Goal: Information Seeking & Learning: Find specific page/section

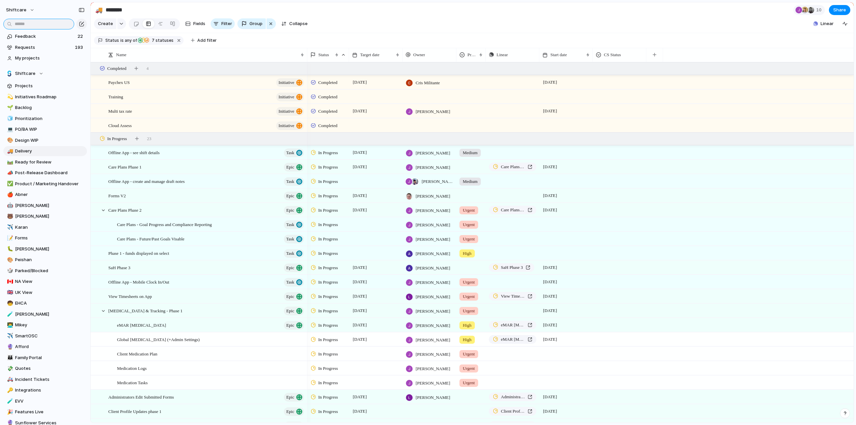
click at [45, 25] on input "text" at bounding box center [38, 24] width 71 height 11
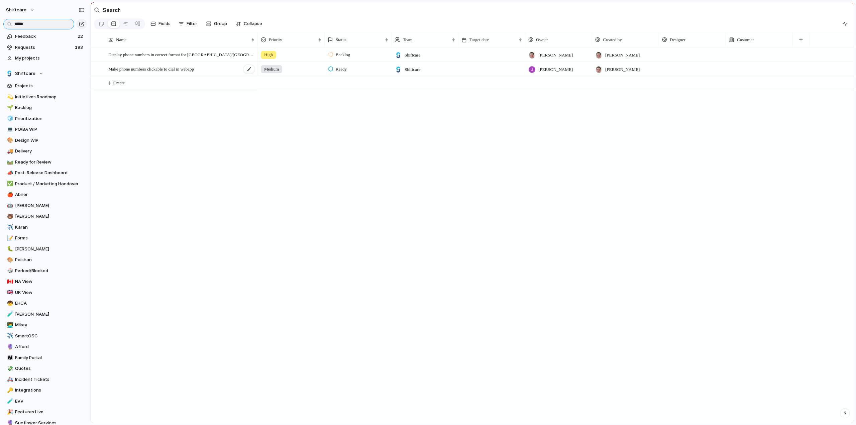
type input "*****"
click at [130, 73] on span "Make phone numbers clickable to dial in webapp" at bounding box center [151, 69] width 86 height 8
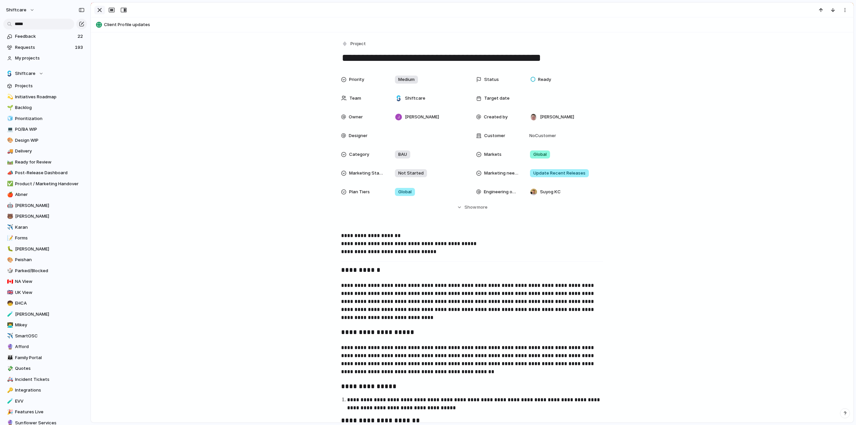
click at [96, 7] on div "button" at bounding box center [100, 10] width 8 height 8
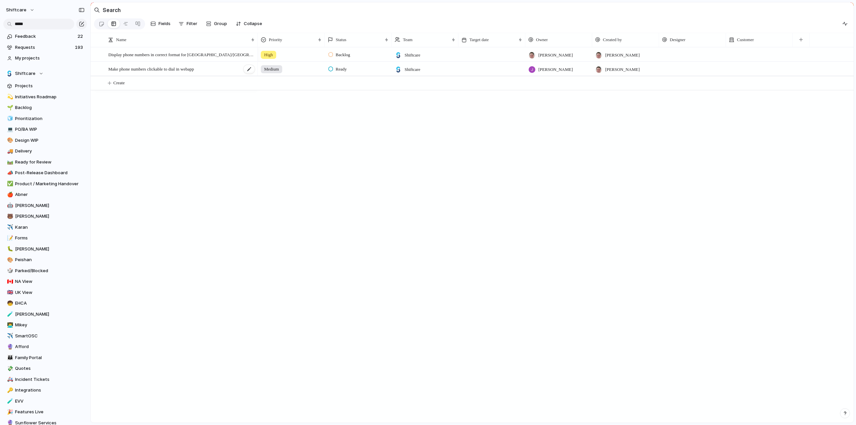
click at [146, 72] on span "Make phone numbers clickable to dial in webapp" at bounding box center [151, 69] width 86 height 8
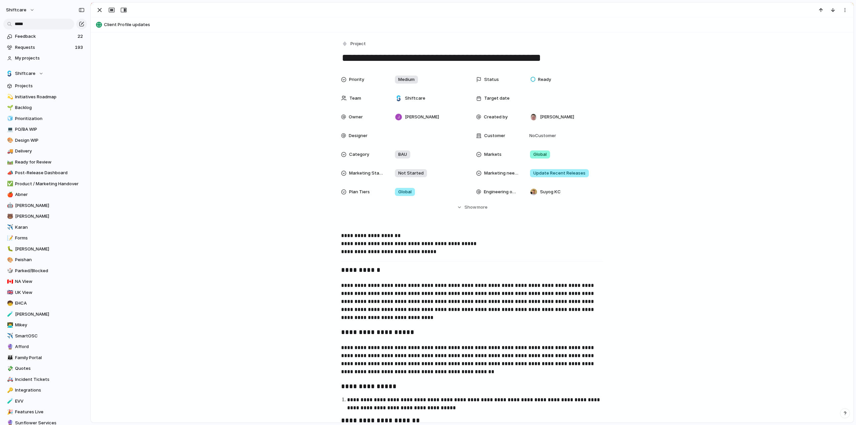
click at [256, 205] on div "Priority Medium Status Ready Team Shiftcare Target date Owner [PERSON_NAME] Cre…" at bounding box center [472, 142] width 746 height 138
click at [99, 11] on div "button" at bounding box center [100, 10] width 8 height 8
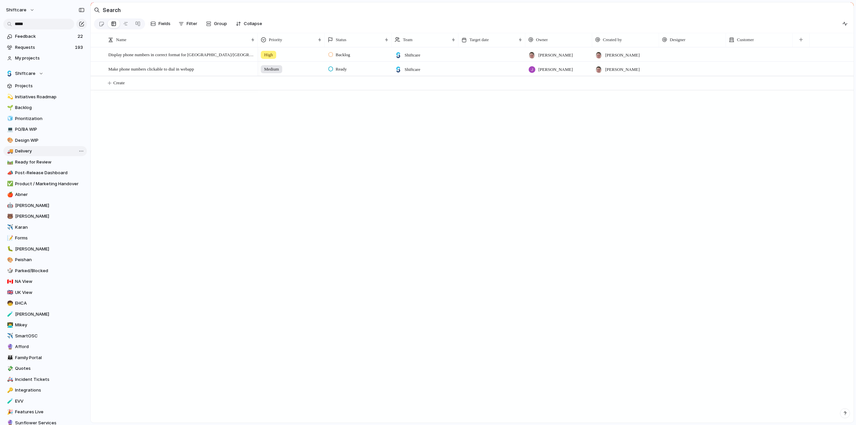
click at [22, 151] on span "Delivery" at bounding box center [50, 151] width 70 height 7
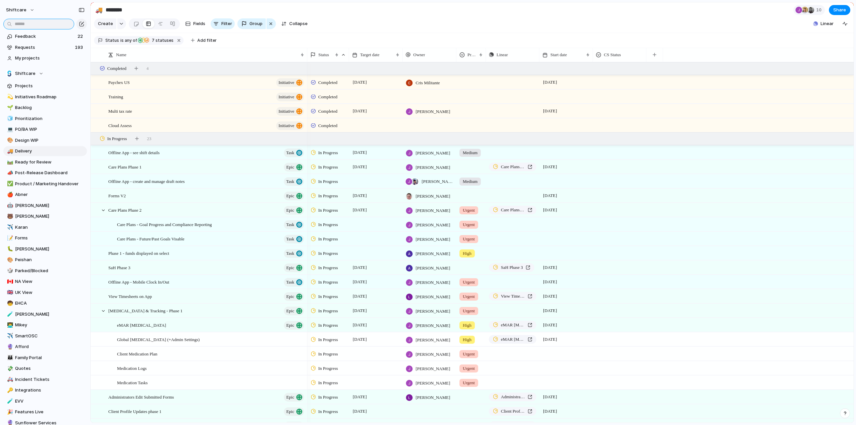
click at [27, 24] on input "text" at bounding box center [38, 24] width 71 height 11
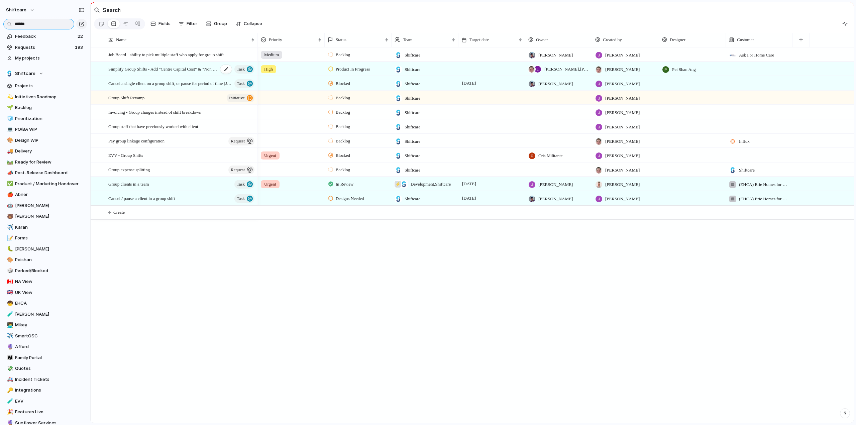
type input "*****"
click at [177, 71] on span "Simplify Group Shifts - Add "Centre Capital Cost" & "Non Face to Face" tickboxes" at bounding box center [163, 69] width 110 height 8
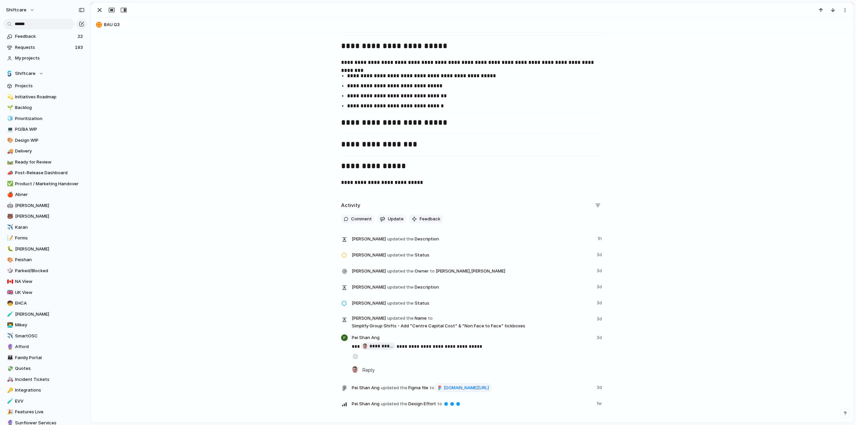
scroll to position [879, 0]
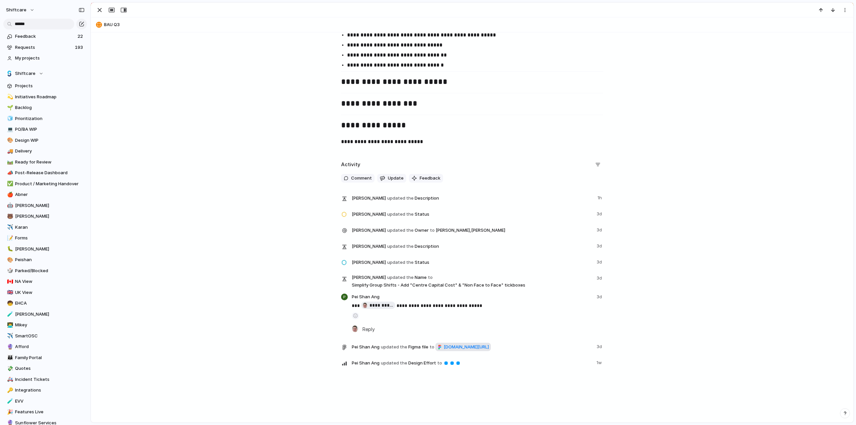
click at [443, 347] on span "[DOMAIN_NAME][URL]" at bounding box center [465, 347] width 45 height 7
click at [98, 9] on div "button" at bounding box center [100, 10] width 8 height 8
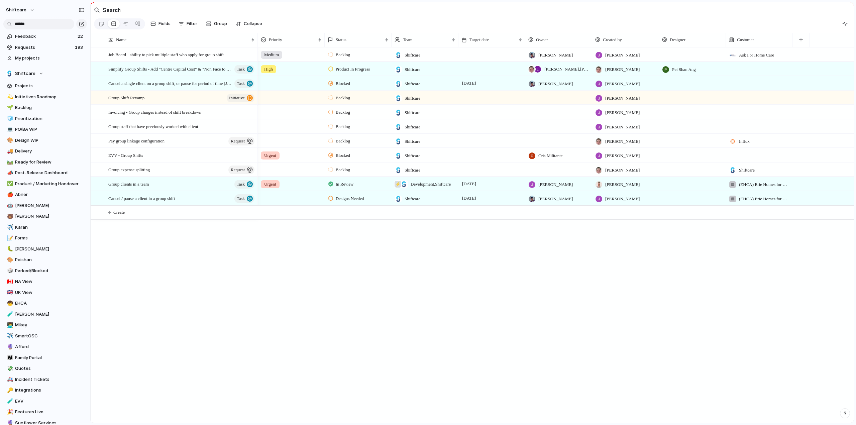
click at [282, 287] on div "Designs Needed Shiftcare [DATE] [PERSON_NAME] [PERSON_NAME] (EHCA) [GEOGRAPHIC_…" at bounding box center [556, 234] width 596 height 375
